Goal: Task Accomplishment & Management: Manage account settings

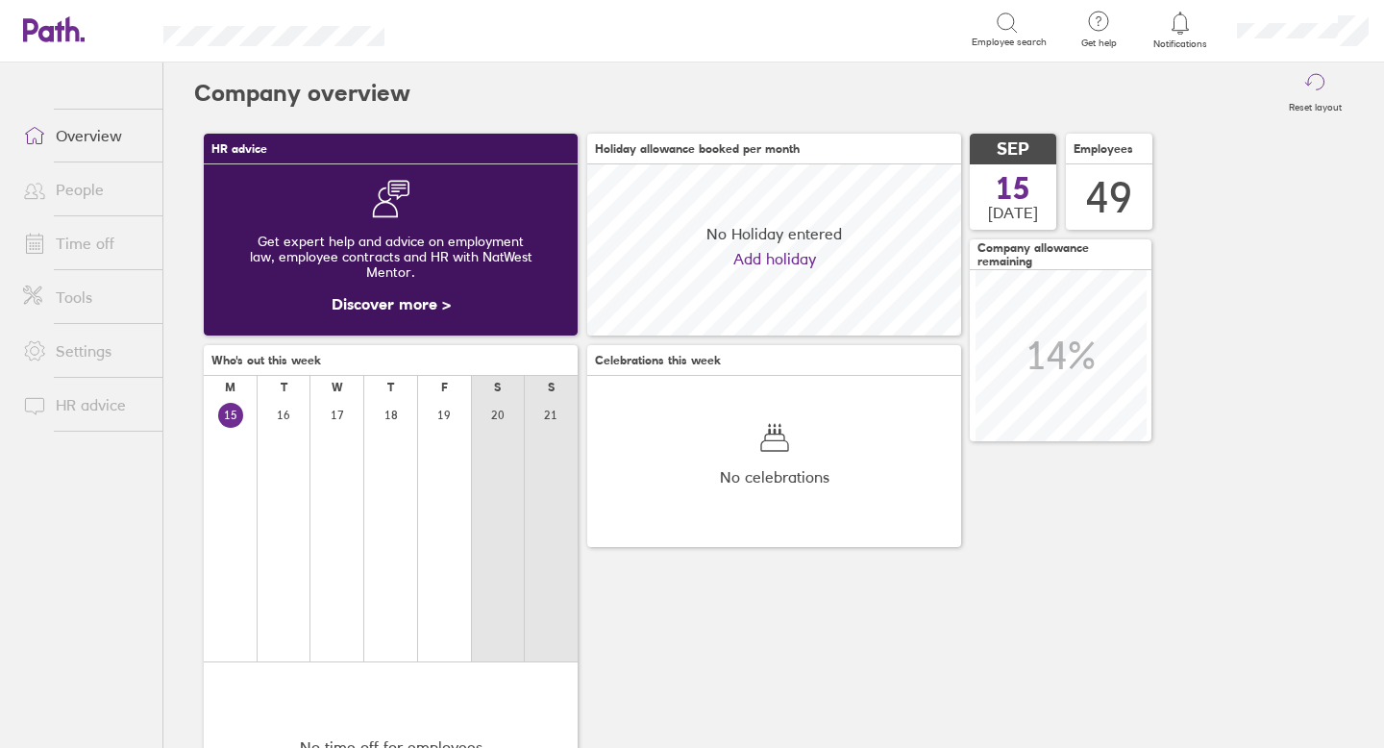
scroll to position [171, 374]
click at [85, 209] on link "People" at bounding box center [85, 189] width 155 height 38
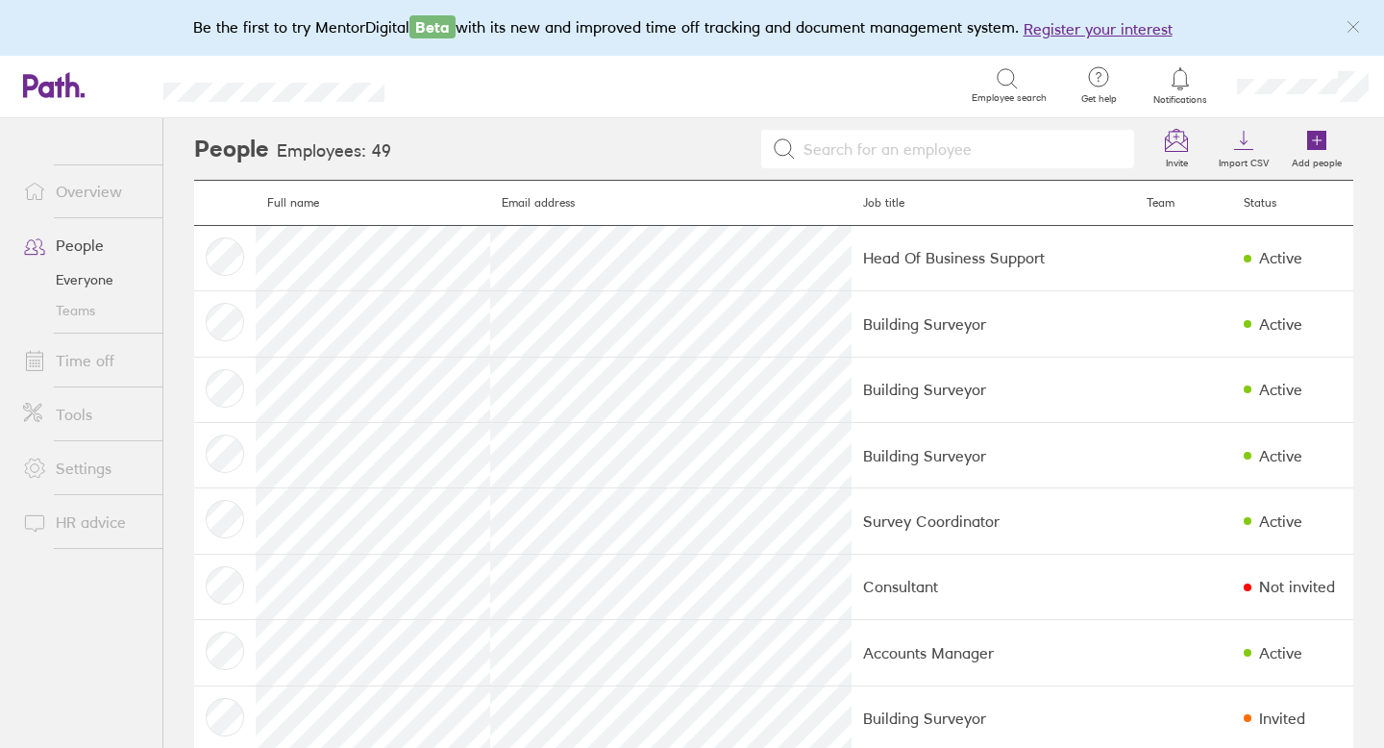
click at [86, 238] on link "People" at bounding box center [85, 245] width 155 height 38
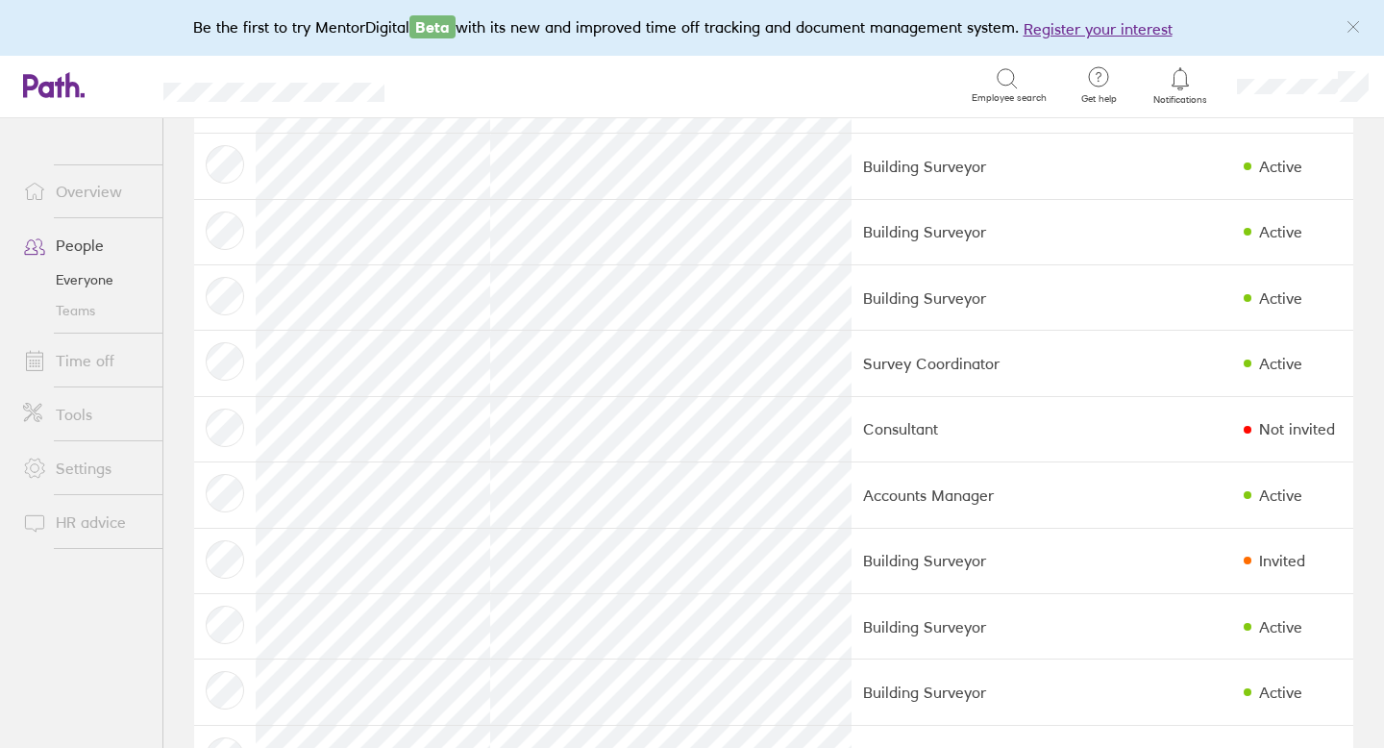
scroll to position [175, 0]
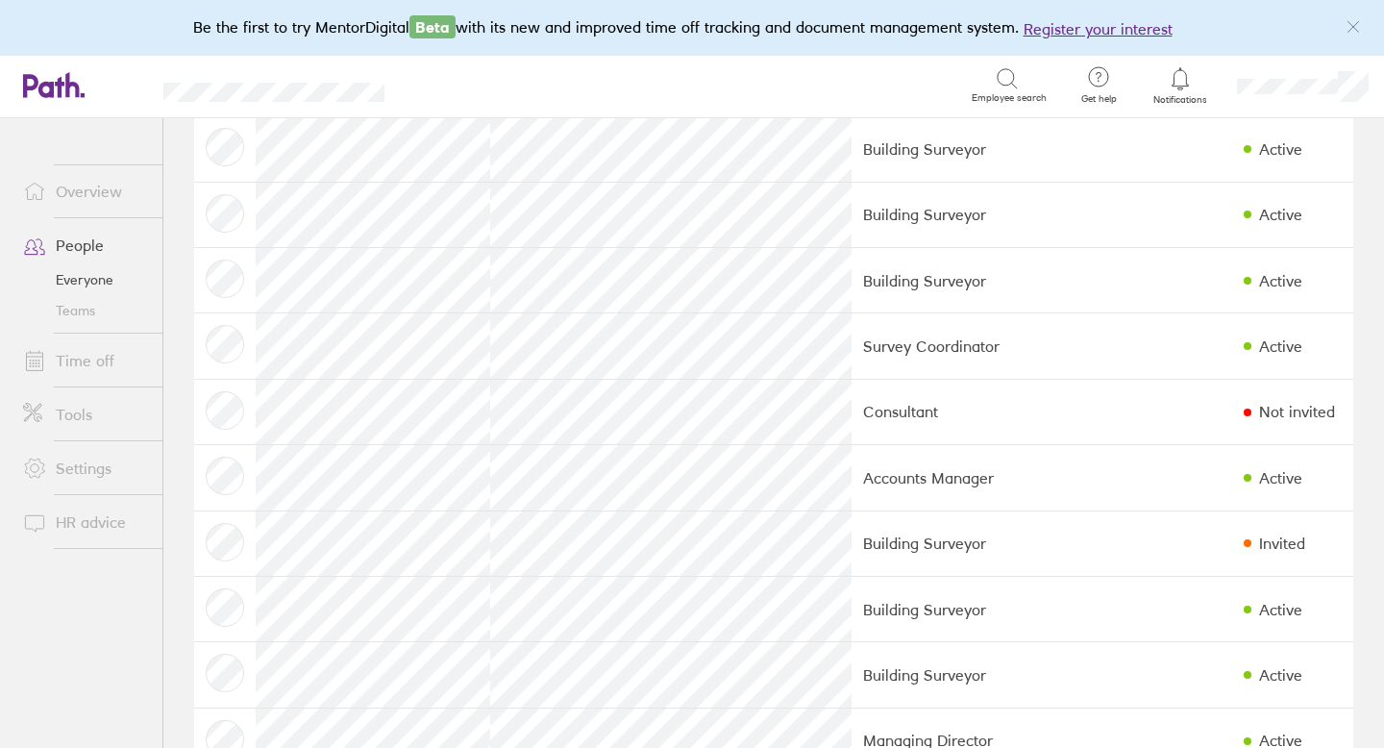
click at [113, 359] on link "Time off" at bounding box center [85, 360] width 155 height 38
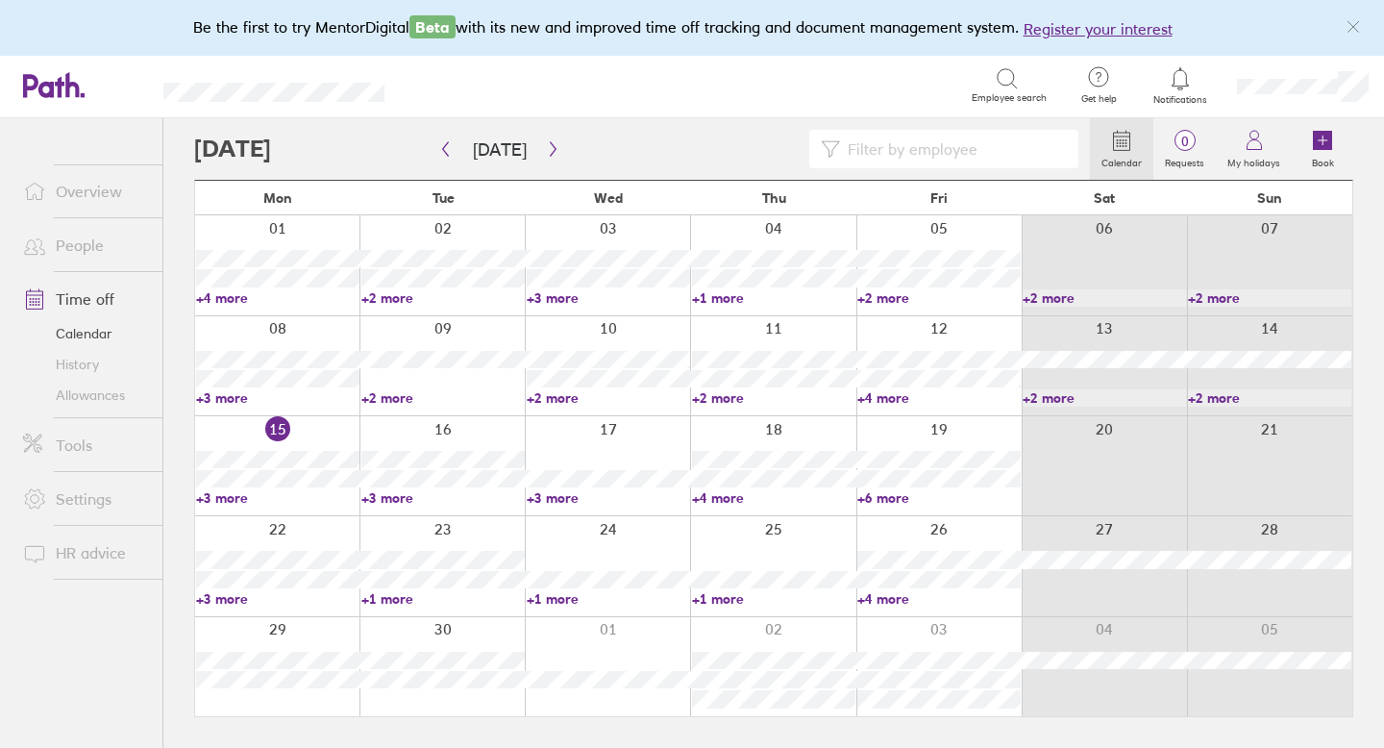
click at [905, 146] on input at bounding box center [953, 149] width 227 height 37
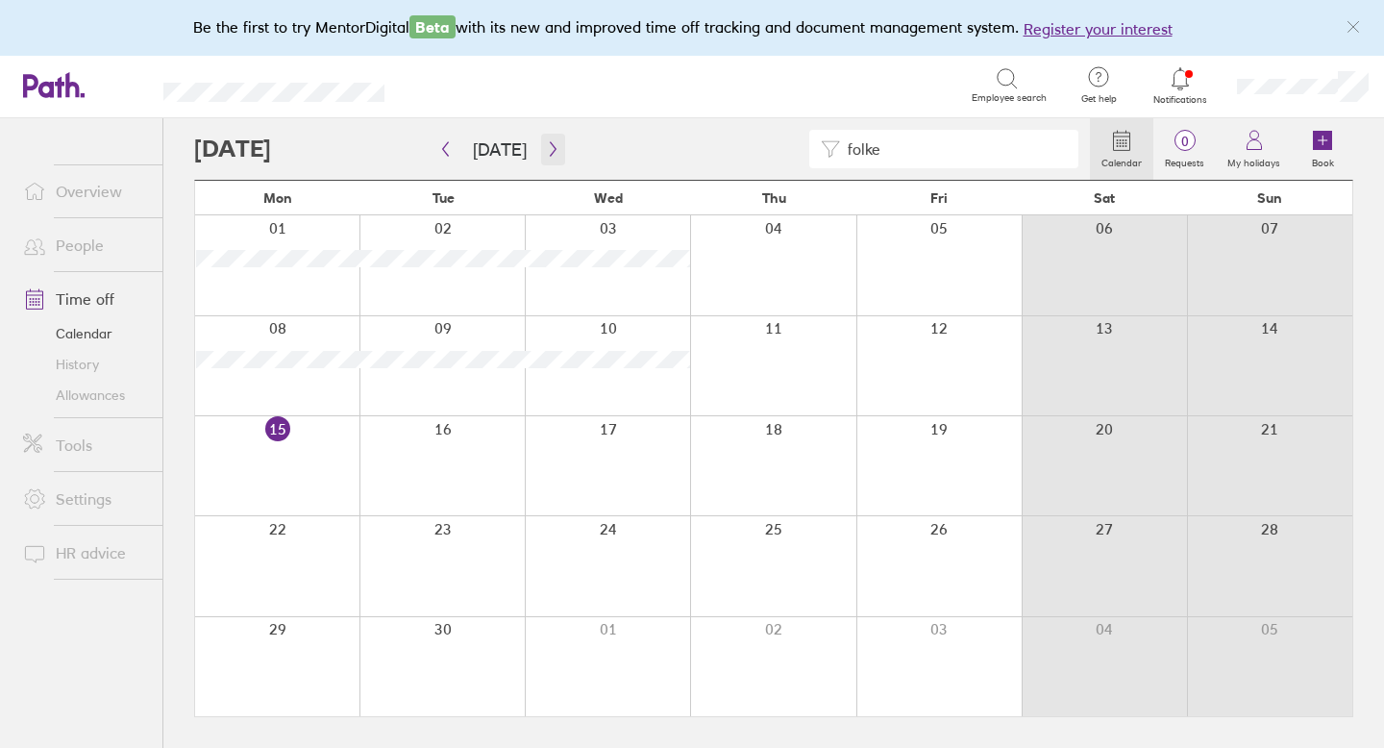
type input "folke"
click at [550, 149] on icon "button" at bounding box center [553, 149] width 6 height 14
click at [454, 143] on button "button" at bounding box center [445, 150] width 24 height 32
click at [443, 153] on icon "button" at bounding box center [445, 148] width 14 height 15
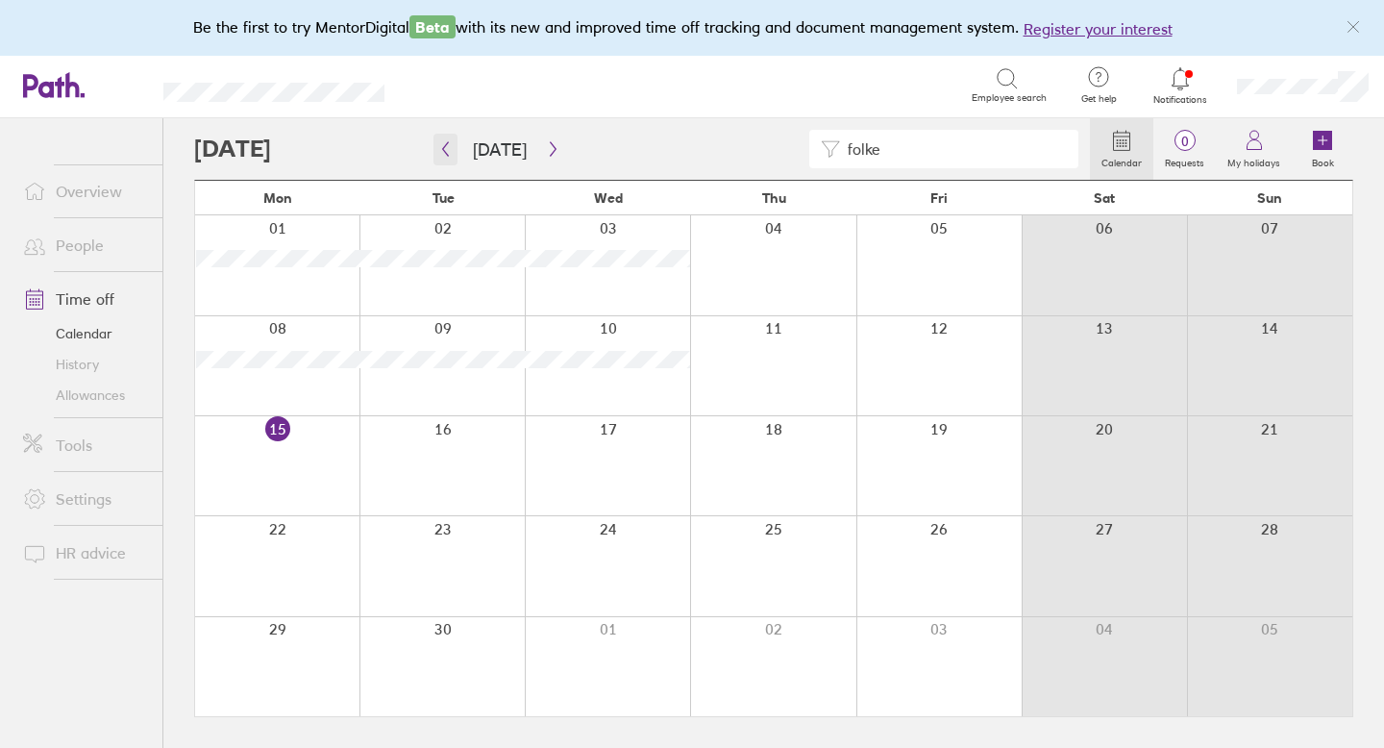
click at [446, 151] on icon "button" at bounding box center [445, 148] width 14 height 15
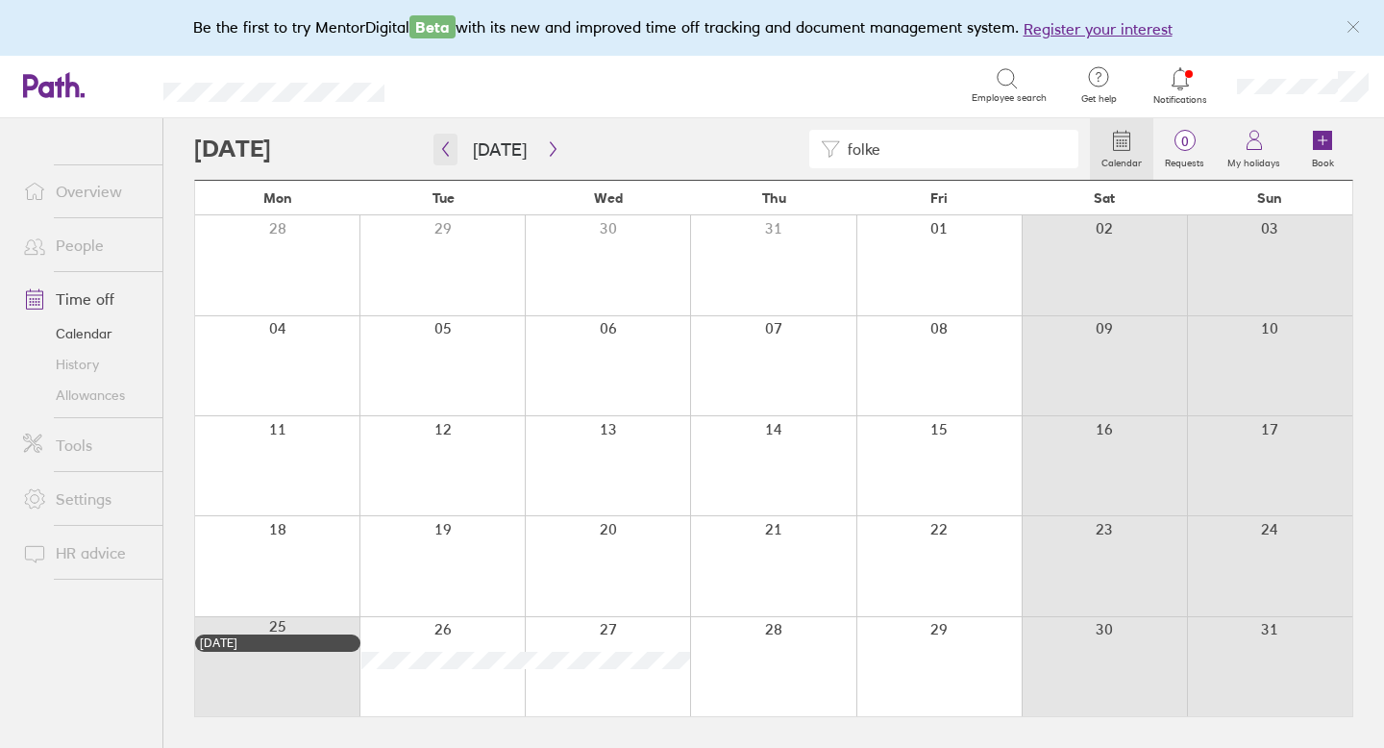
click at [446, 151] on icon "button" at bounding box center [445, 148] width 14 height 15
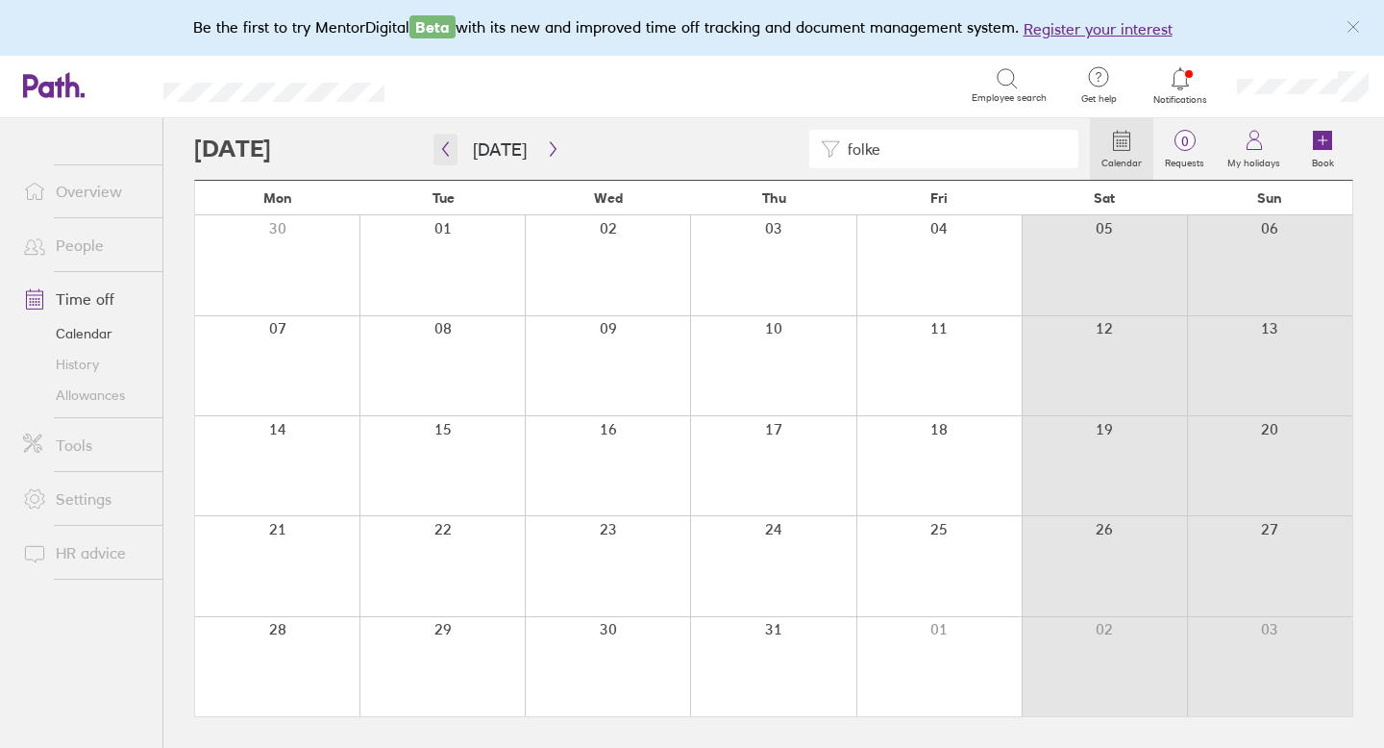
click at [446, 151] on icon "button" at bounding box center [445, 148] width 14 height 15
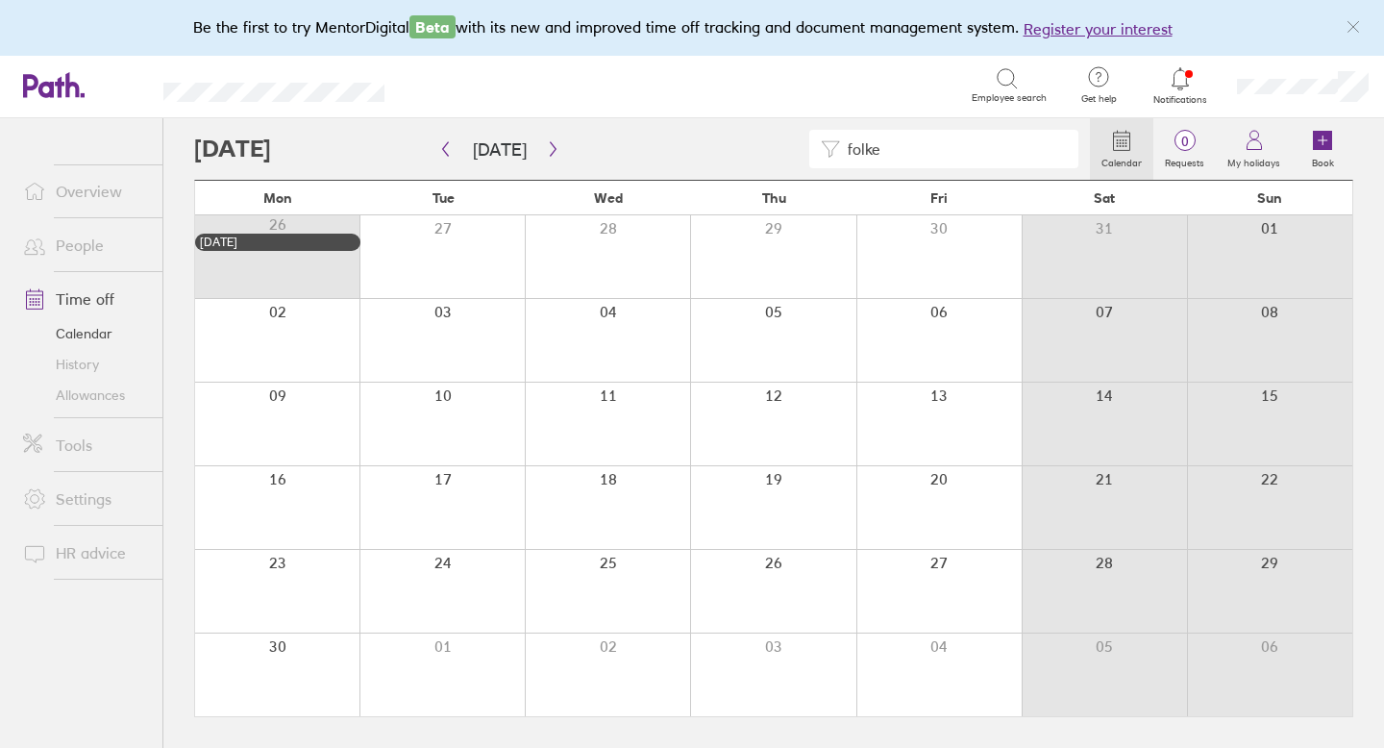
click at [109, 391] on link "Allowances" at bounding box center [85, 395] width 155 height 31
